Goal: Check status: Check status

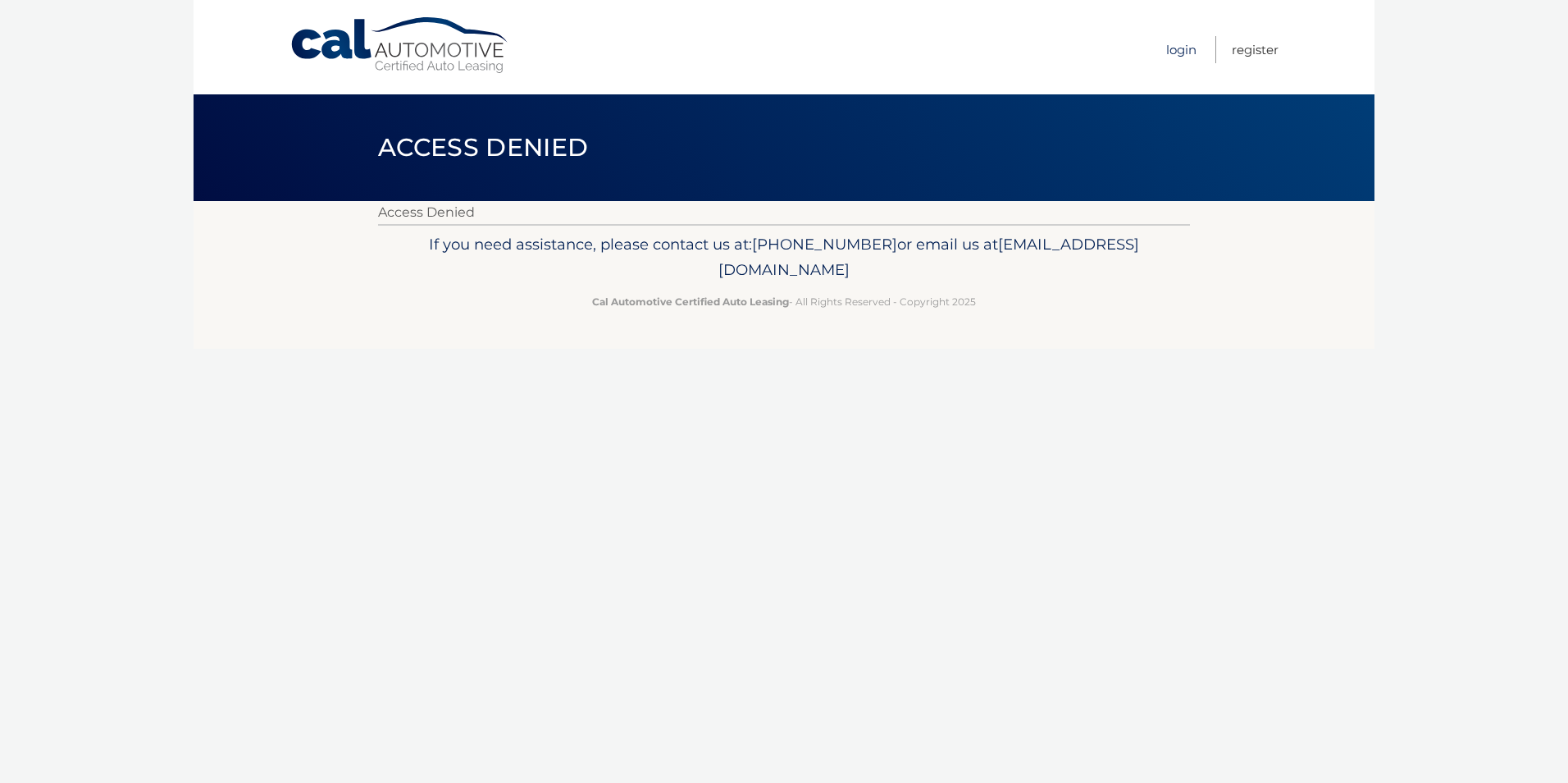
click at [1173, 52] on link "Login" at bounding box center [1181, 49] width 30 height 27
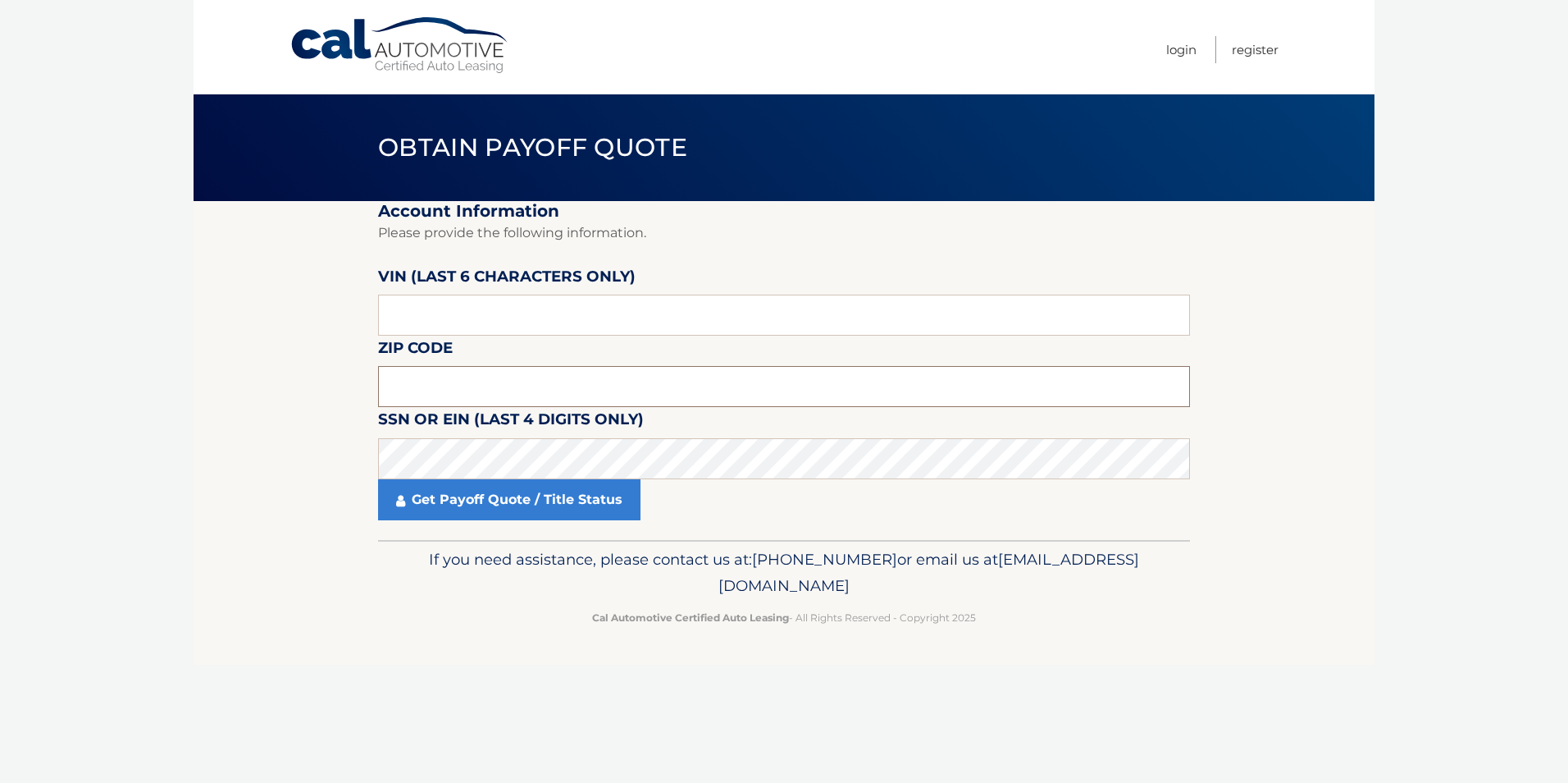
click at [483, 385] on input "text" at bounding box center [784, 387] width 812 height 41
type input "07094"
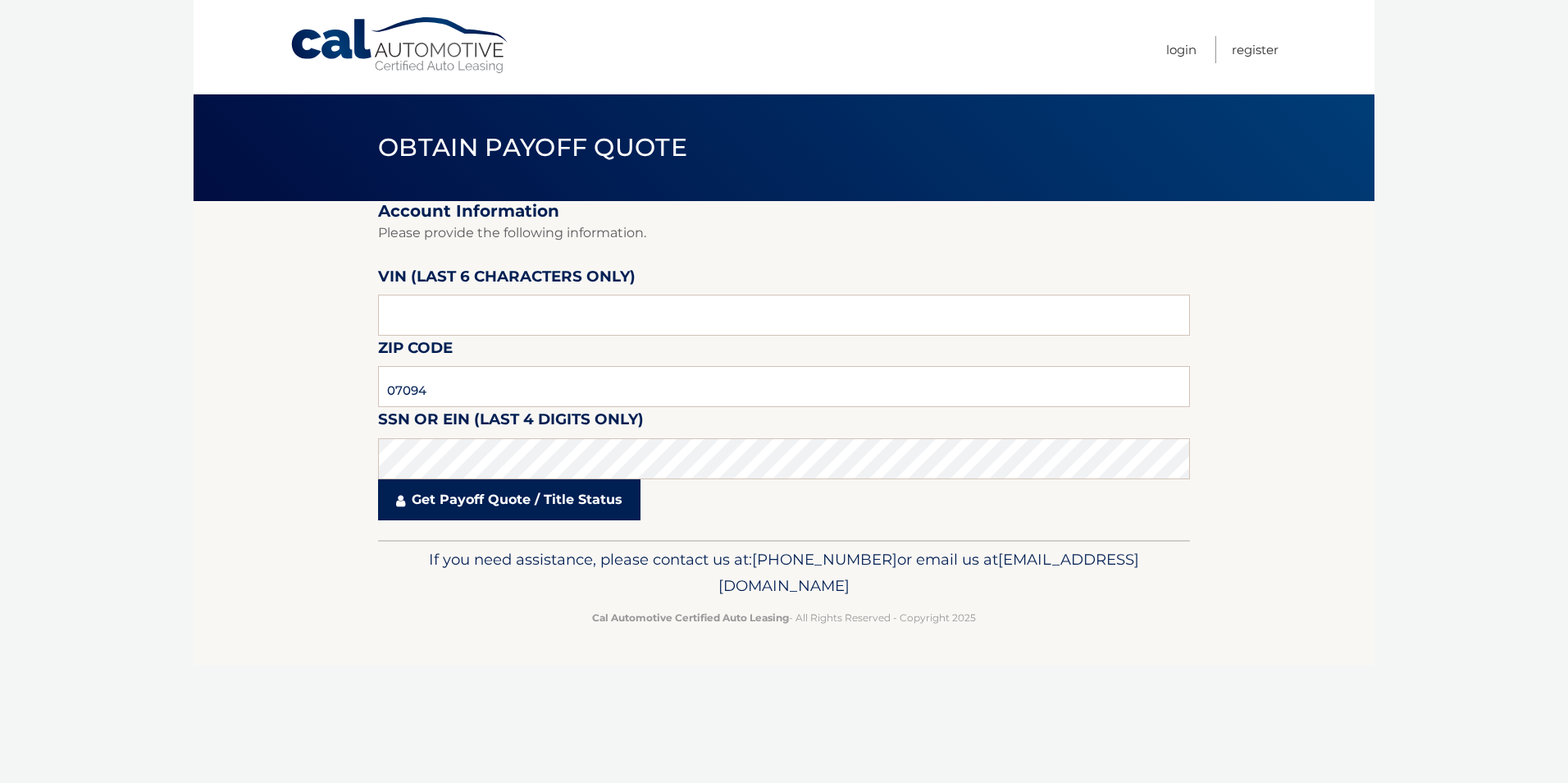
click at [517, 505] on link "Get Payoff Quote / Title Status" at bounding box center [510, 499] width 263 height 41
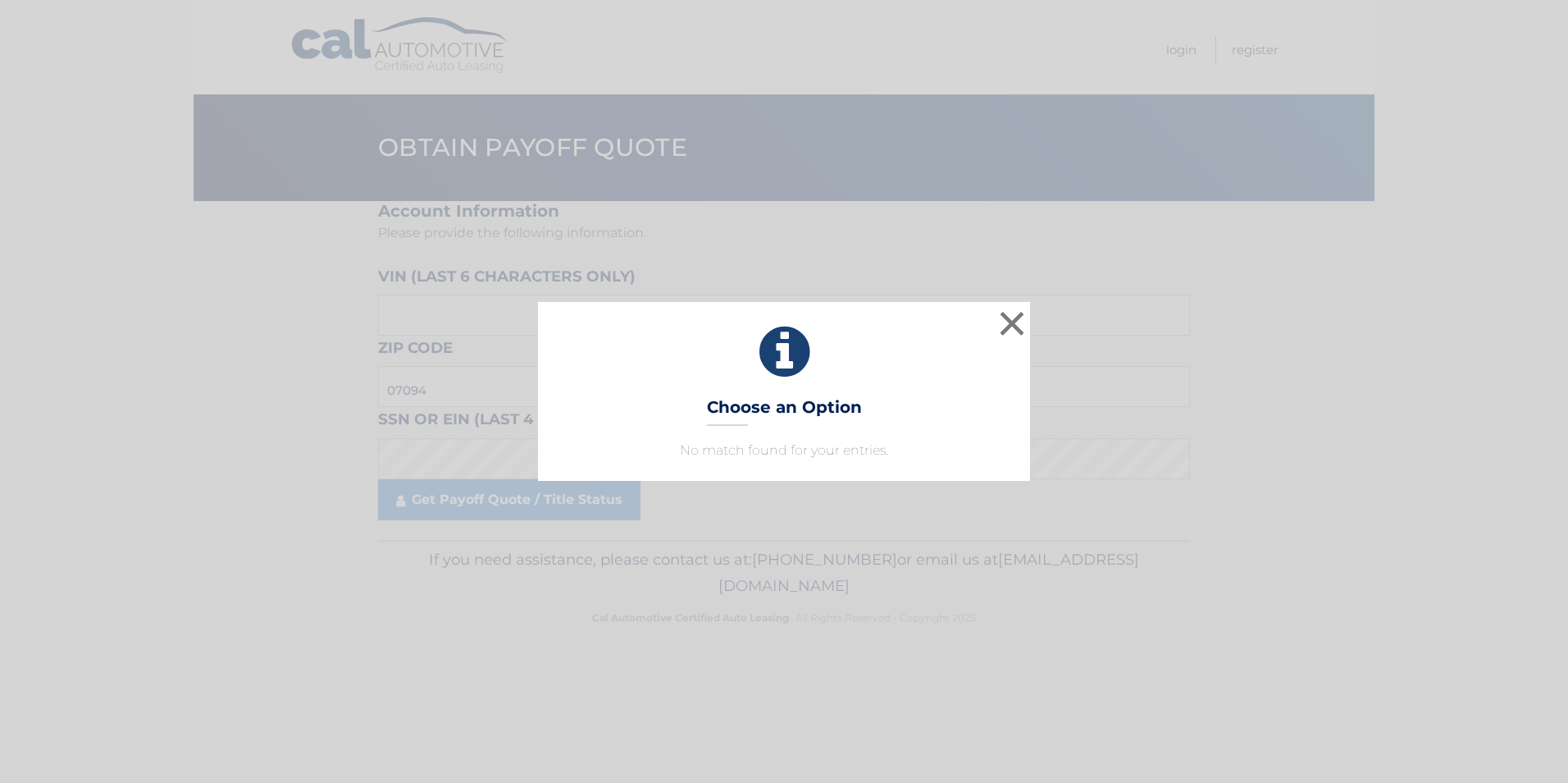
click at [789, 406] on h3 "Choose an Option" at bounding box center [784, 411] width 155 height 29
click at [796, 356] on icon at bounding box center [784, 352] width 451 height 59
click at [1000, 327] on button "×" at bounding box center [1012, 323] width 33 height 33
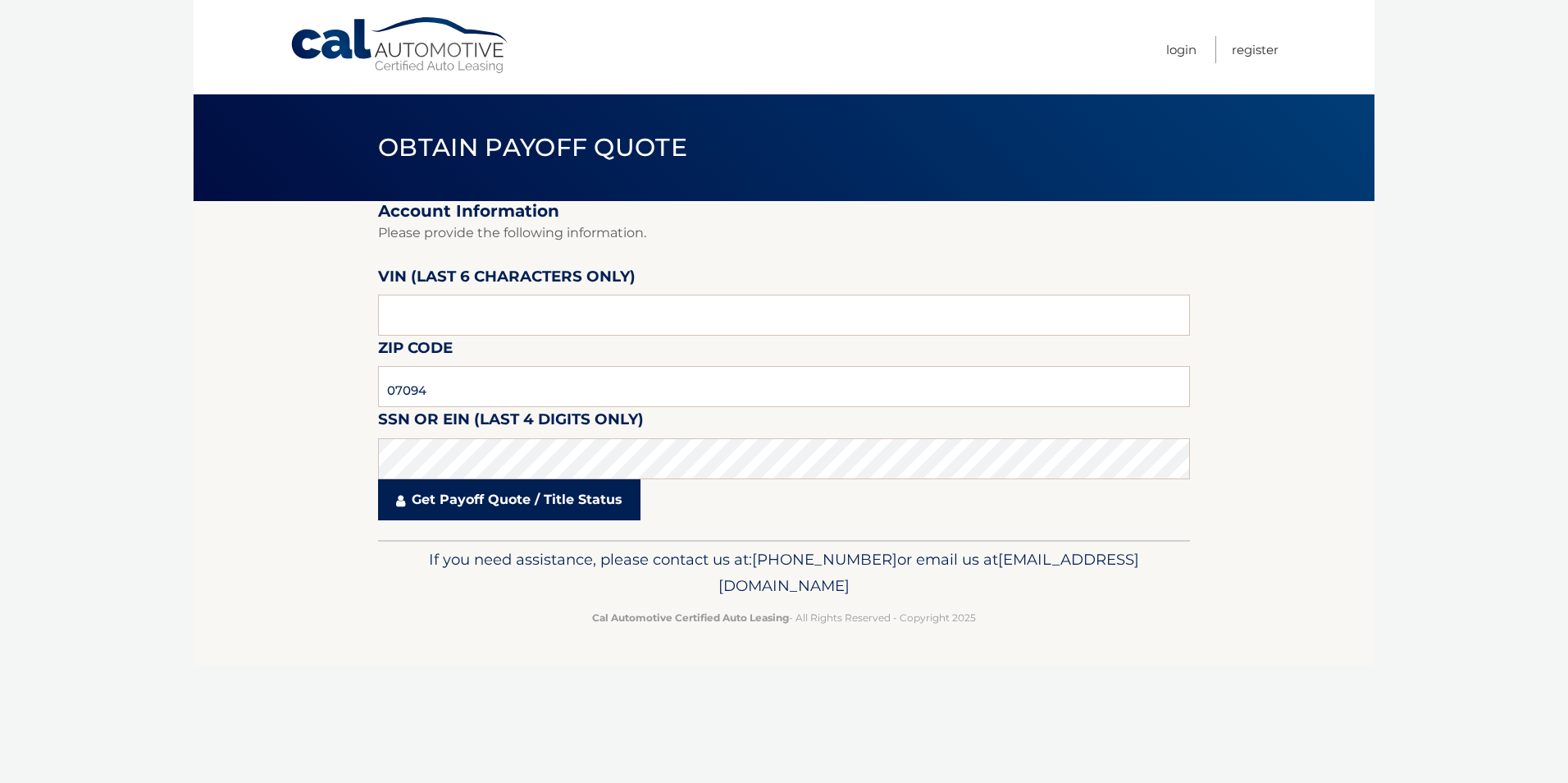
click at [520, 505] on link "Get Payoff Quote / Title Status" at bounding box center [510, 499] width 263 height 41
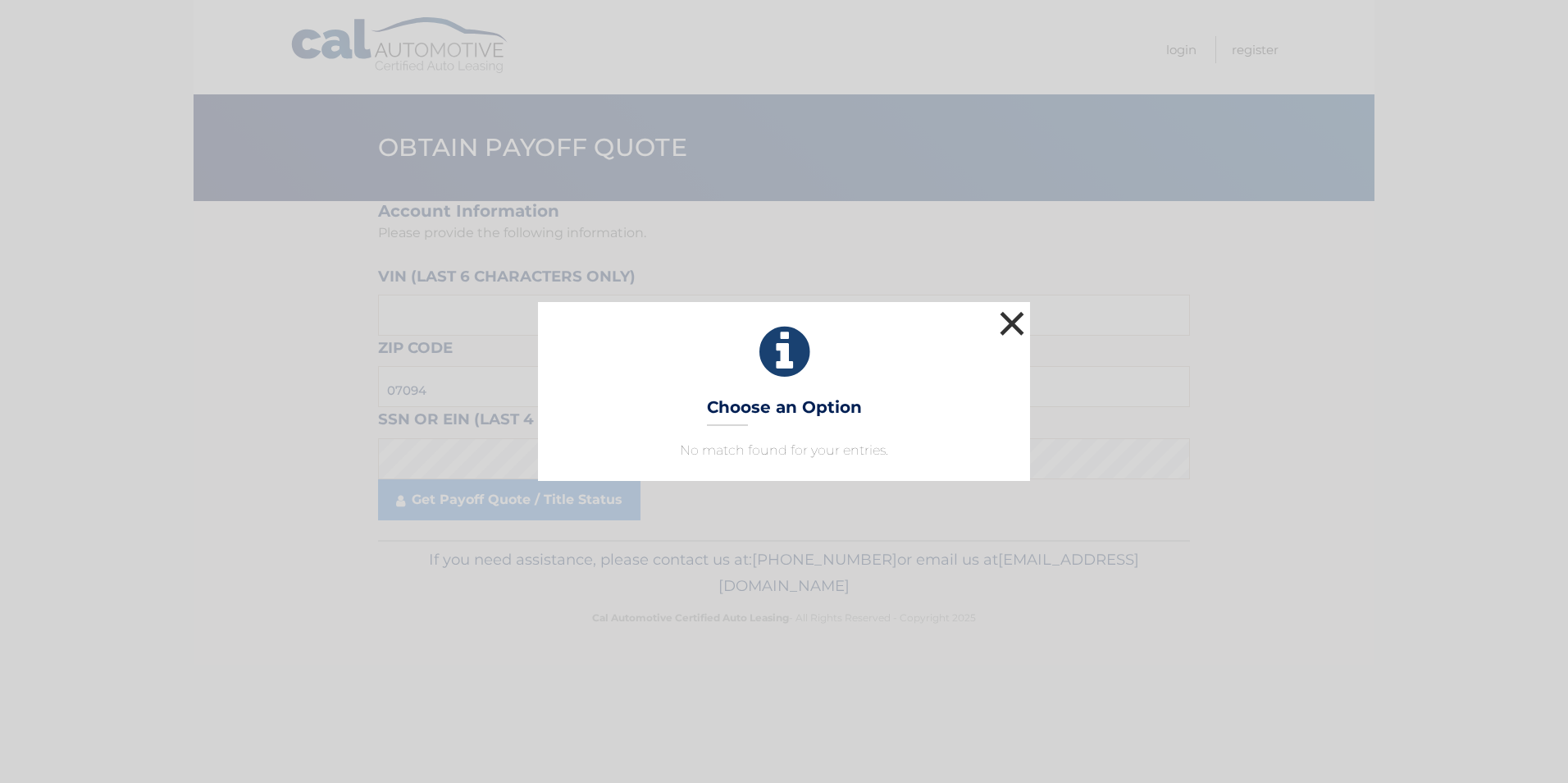
click at [1006, 329] on button "×" at bounding box center [1012, 323] width 33 height 33
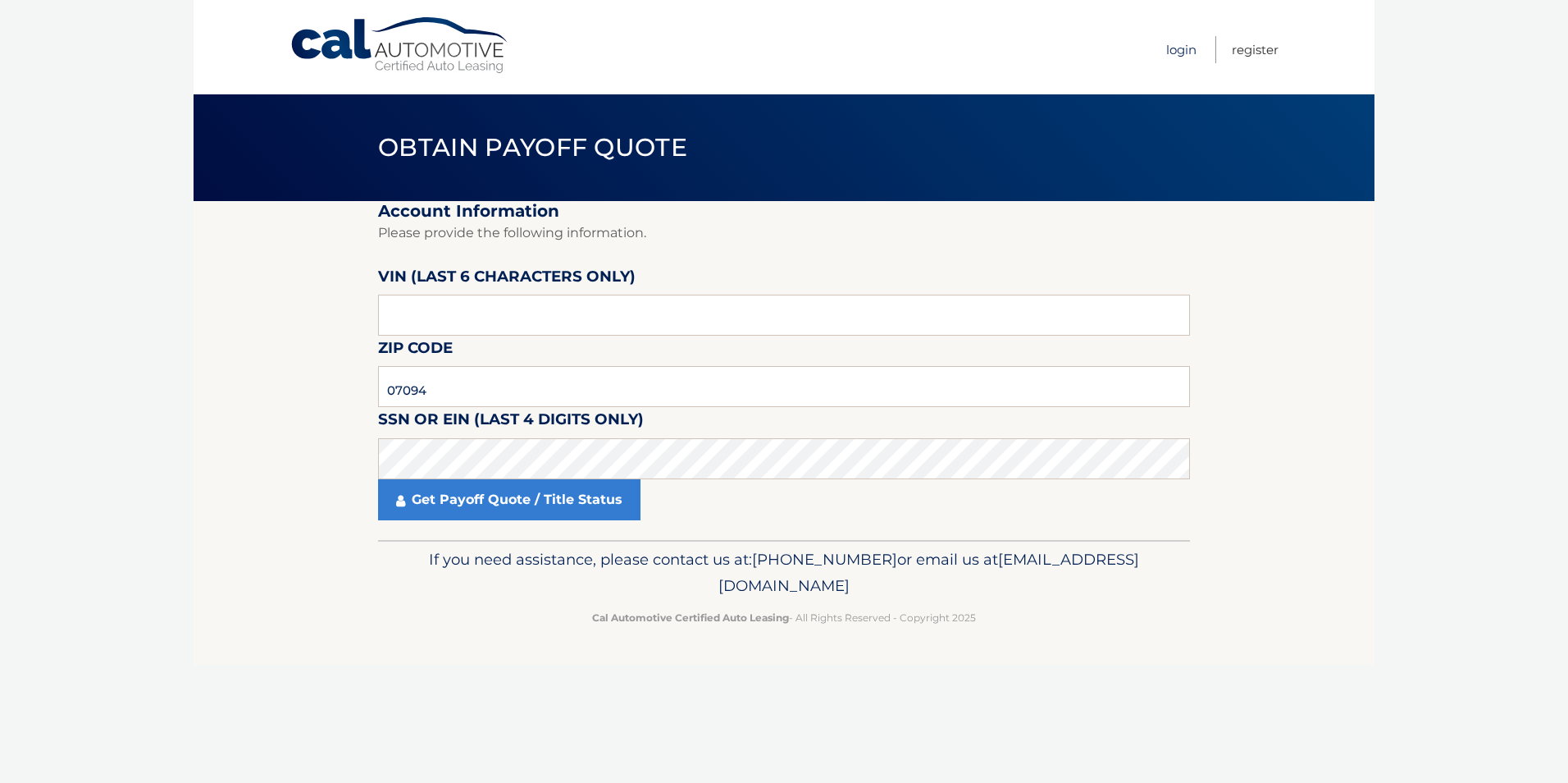
click at [1177, 51] on link "Login" at bounding box center [1181, 49] width 30 height 27
drag, startPoint x: 471, startPoint y: 320, endPoint x: 323, endPoint y: 320, distance: 148.0
click at [323, 320] on section "Account Information Please provide the following information. VIN (last 6 chara…" at bounding box center [784, 370] width 1181 height 339
type input "207383"
click at [467, 388] on input "text" at bounding box center [784, 387] width 812 height 41
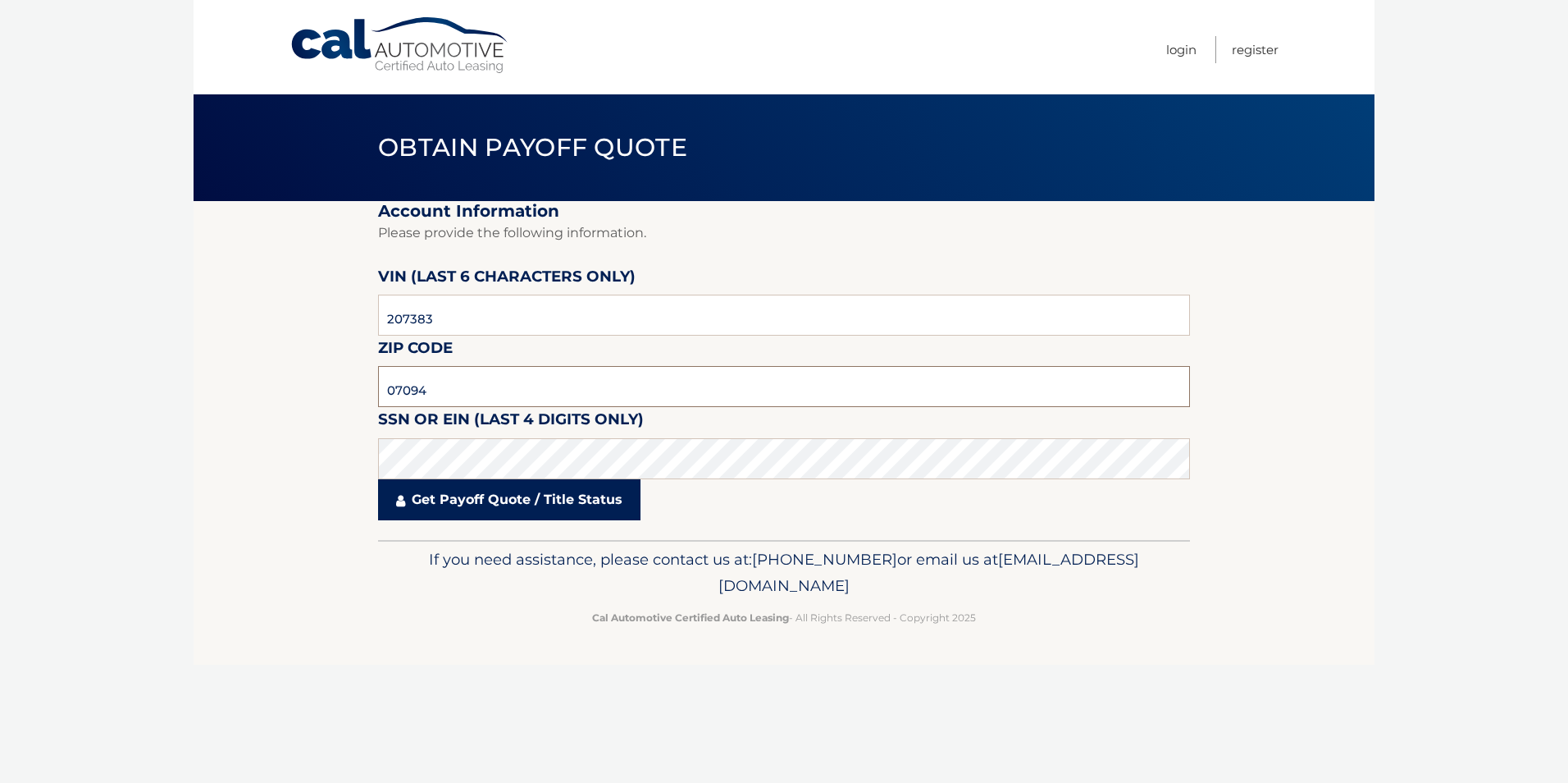
type input "07094"
click at [531, 503] on link "Get Payoff Quote / Title Status" at bounding box center [510, 499] width 263 height 41
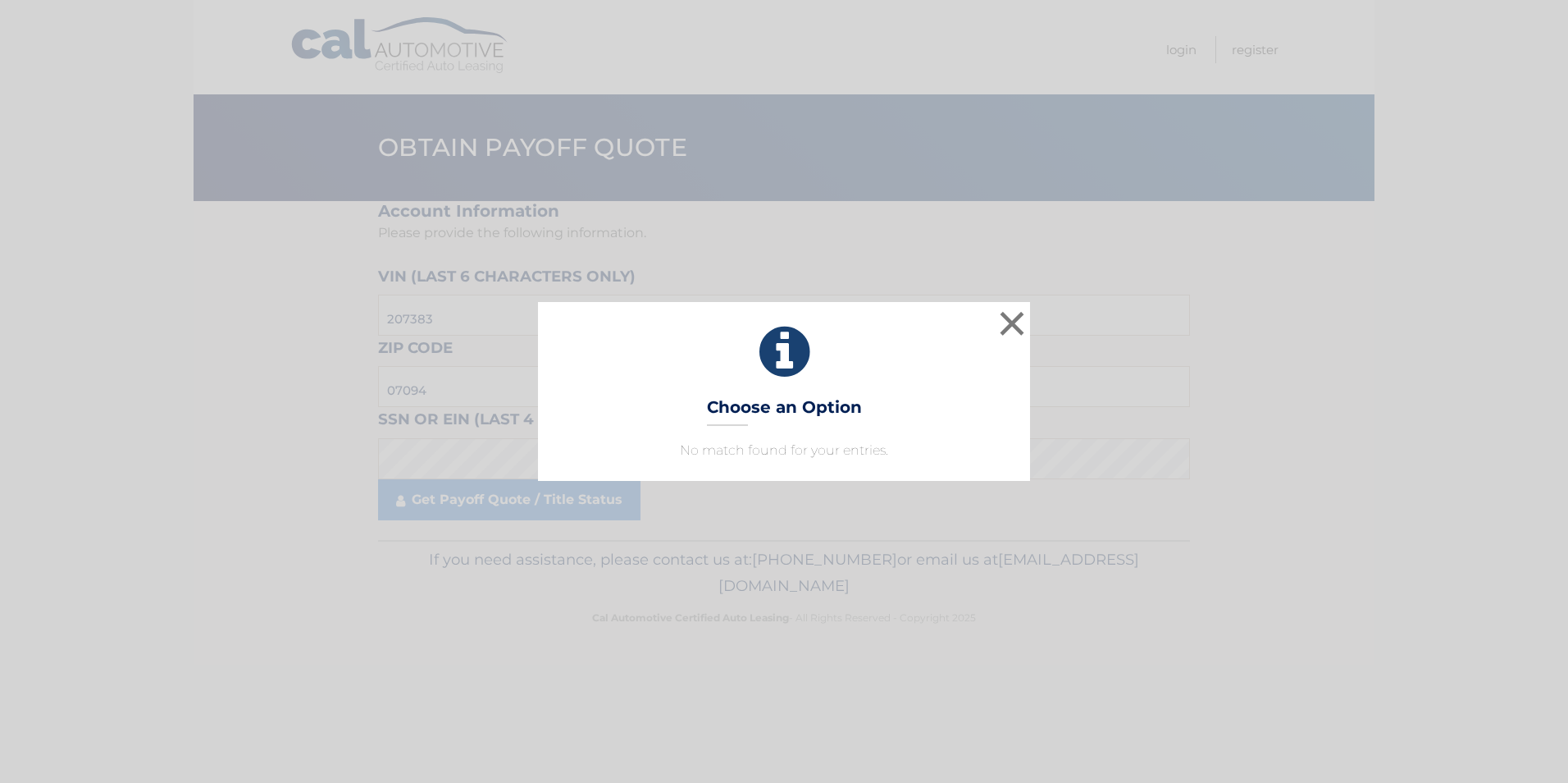
click at [751, 387] on div "× Choose an Option No match found for your entries. This is what you see on sec…" at bounding box center [784, 392] width 492 height 179
click at [779, 361] on icon at bounding box center [784, 352] width 451 height 59
click at [901, 335] on icon at bounding box center [784, 352] width 451 height 59
click at [1009, 325] on button "×" at bounding box center [1012, 323] width 33 height 33
